Goal: Information Seeking & Learning: Learn about a topic

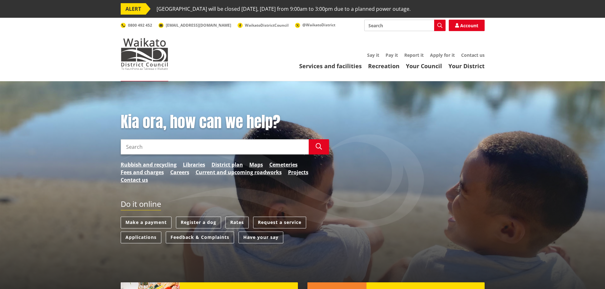
click at [163, 147] on input "Search" at bounding box center [215, 146] width 188 height 15
type input "supplier proposal"
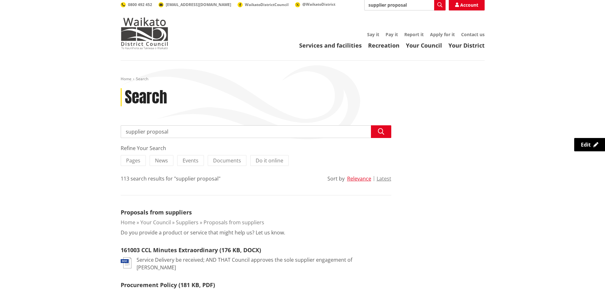
scroll to position [32, 0]
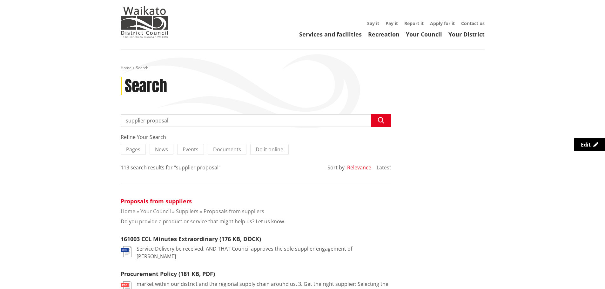
click at [151, 202] on link "Proposals from suppliers" at bounding box center [156, 202] width 71 height 8
